Goal: Use online tool/utility

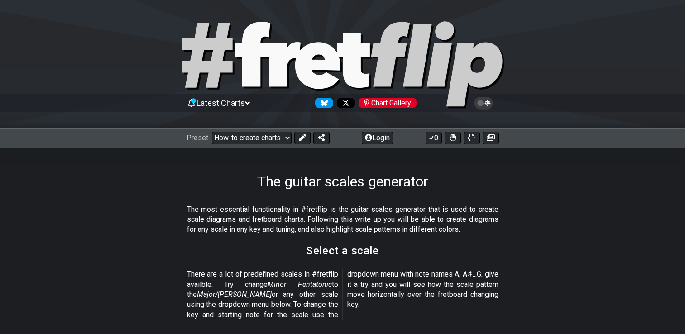
select select "Major Pentatonic"
select select "Ab"
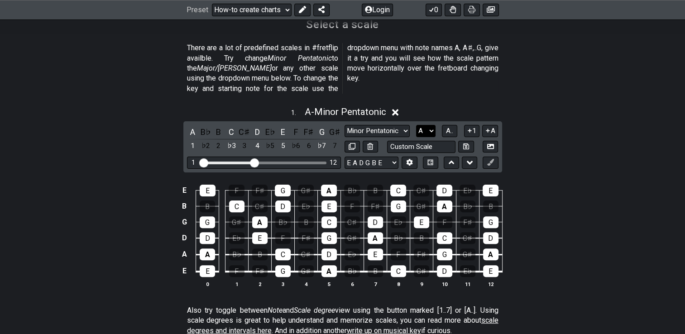
click at [423, 125] on select "A♭ A A♯ B♭ B C C♯ D♭ D D♯ E♭ E F F♯ G♭ G G♯" at bounding box center [425, 131] width 19 height 12
select select "C"
click at [416, 125] on select "A♭ A A♯ B♭ B C C♯ D♭ D D♯ E♭ E F F♯ G♭ G G♯" at bounding box center [425, 131] width 19 height 12
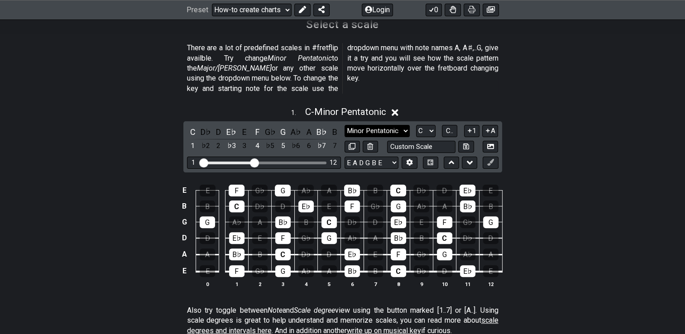
click at [390, 125] on select "Minor Pentatonic New Scale Minor Pentatonic Major Pentatonic Minor Blues Major …" at bounding box center [377, 131] width 65 height 12
click at [345, 125] on select "Minor Pentatonic New Scale Minor Pentatonic Major Pentatonic Minor Blues Major …" at bounding box center [377, 131] width 65 height 12
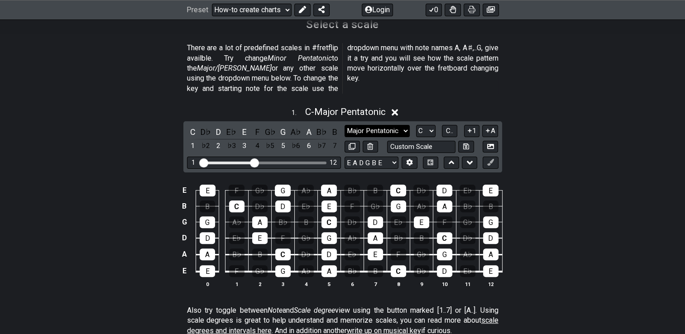
click at [377, 125] on select "Minor Pentatonic New Scale Minor Pentatonic Major Pentatonic Minor Blues Major …" at bounding box center [377, 131] width 65 height 12
select select "Major / [PERSON_NAME]"
click at [345, 125] on select "Minor Pentatonic New Scale Minor Pentatonic Major Pentatonic Minor Blues Major …" at bounding box center [377, 131] width 65 height 12
